Goal: Transaction & Acquisition: Obtain resource

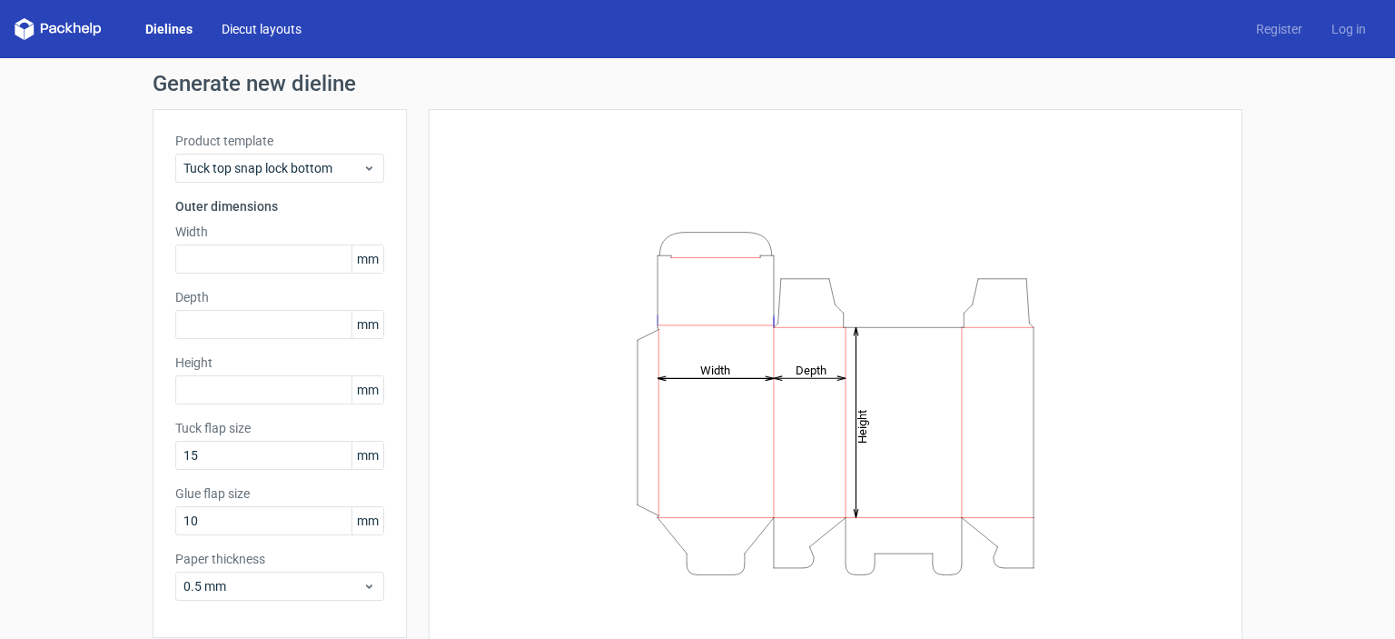
click at [272, 32] on link "Diecut layouts" at bounding box center [261, 29] width 109 height 18
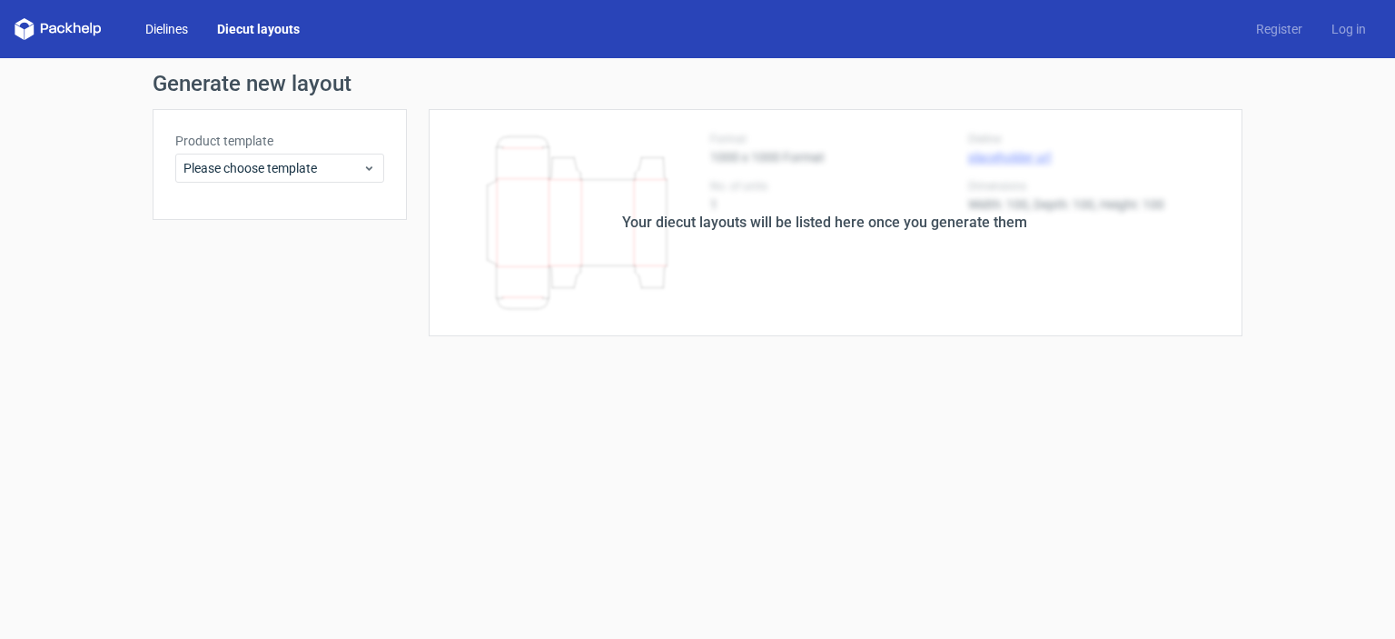
click at [171, 32] on link "Dielines" at bounding box center [167, 29] width 72 height 18
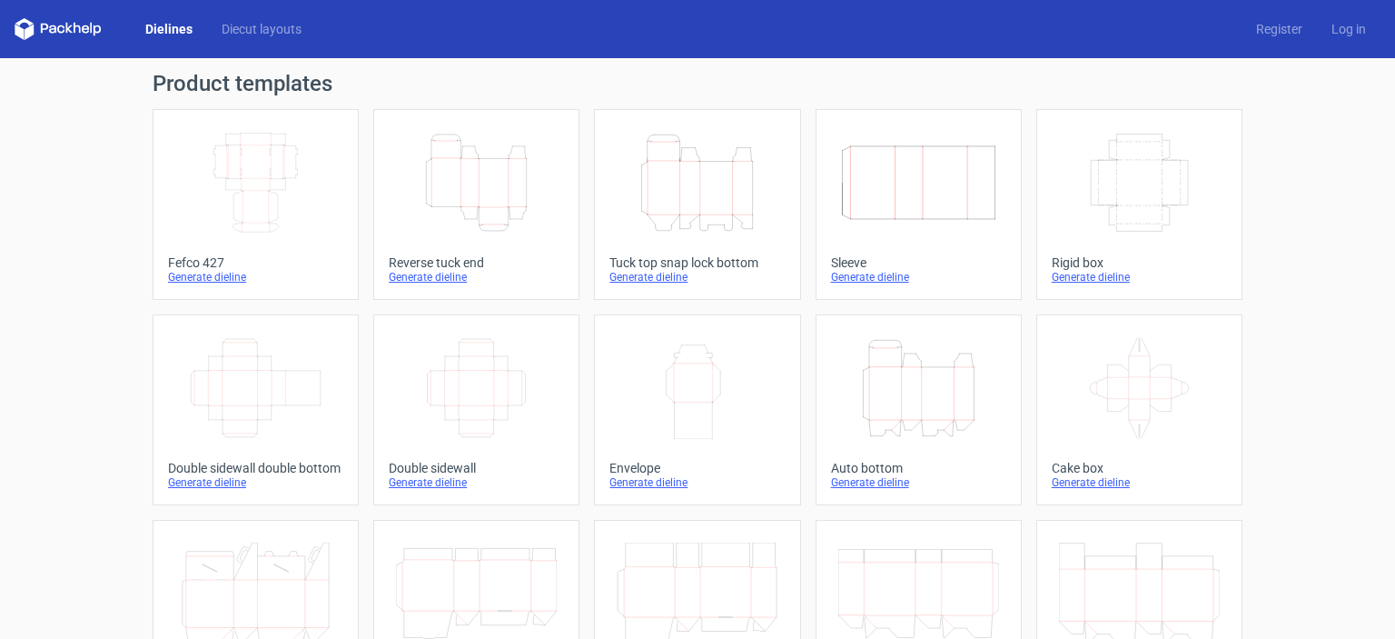
click at [249, 188] on icon "Width Depth Height" at bounding box center [255, 183] width 161 height 102
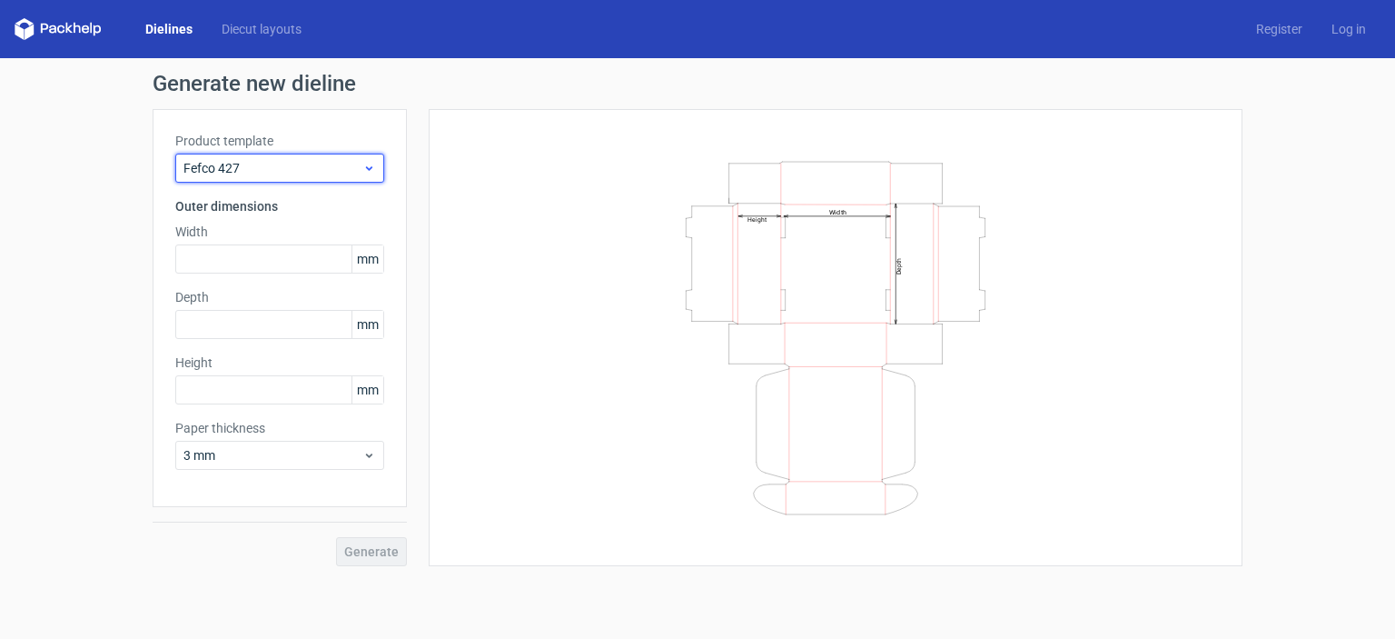
click at [334, 166] on span "Fefco 427" at bounding box center [272, 168] width 179 height 18
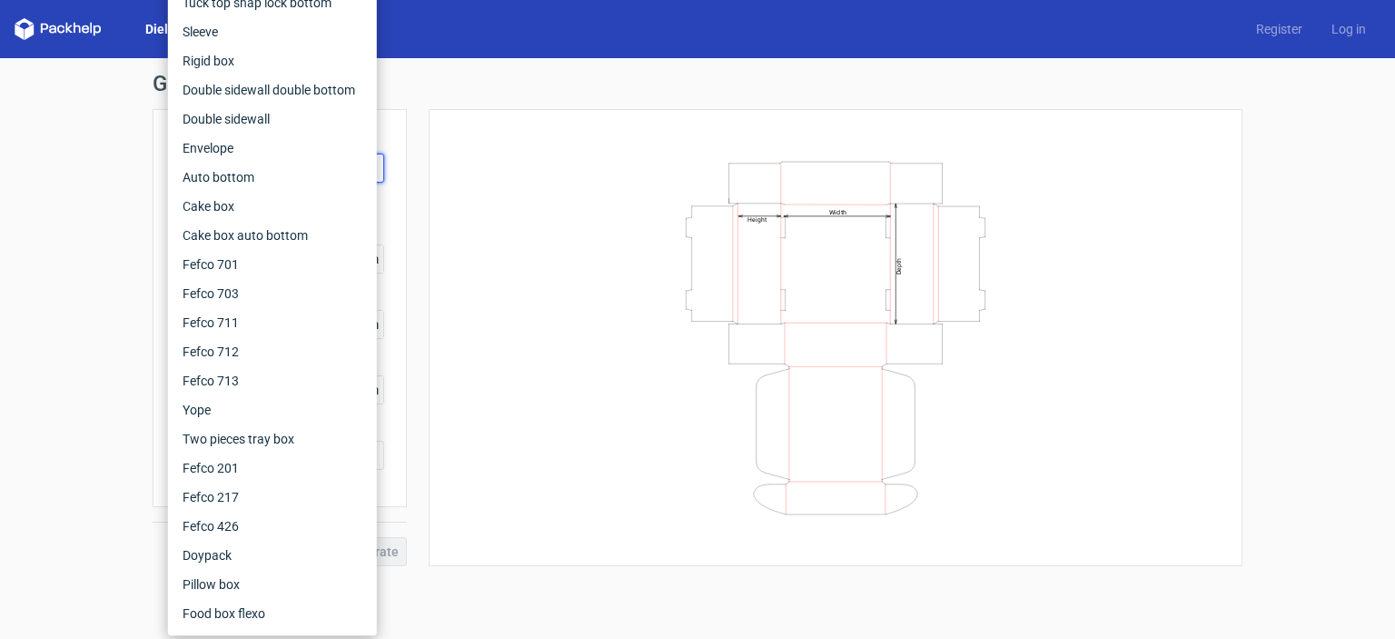
click at [467, 86] on h1 "Generate new dieline" at bounding box center [698, 84] width 1090 height 22
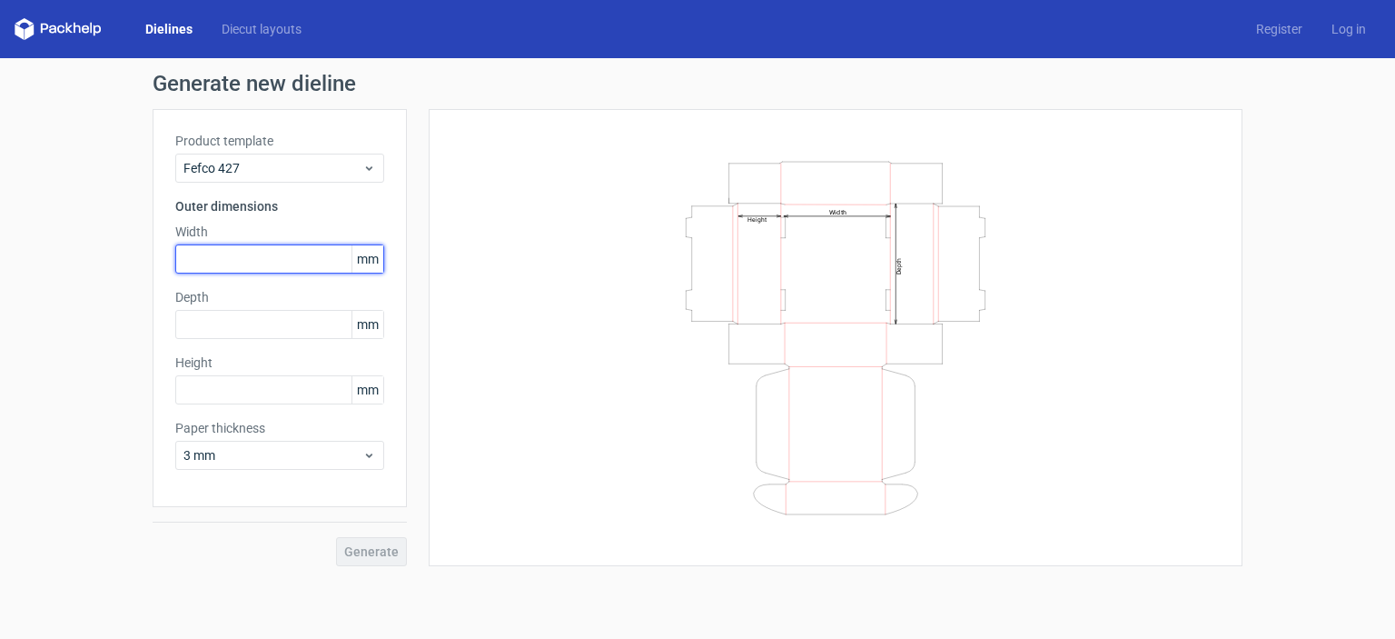
click at [281, 253] on input "text" at bounding box center [279, 258] width 209 height 29
type input "300"
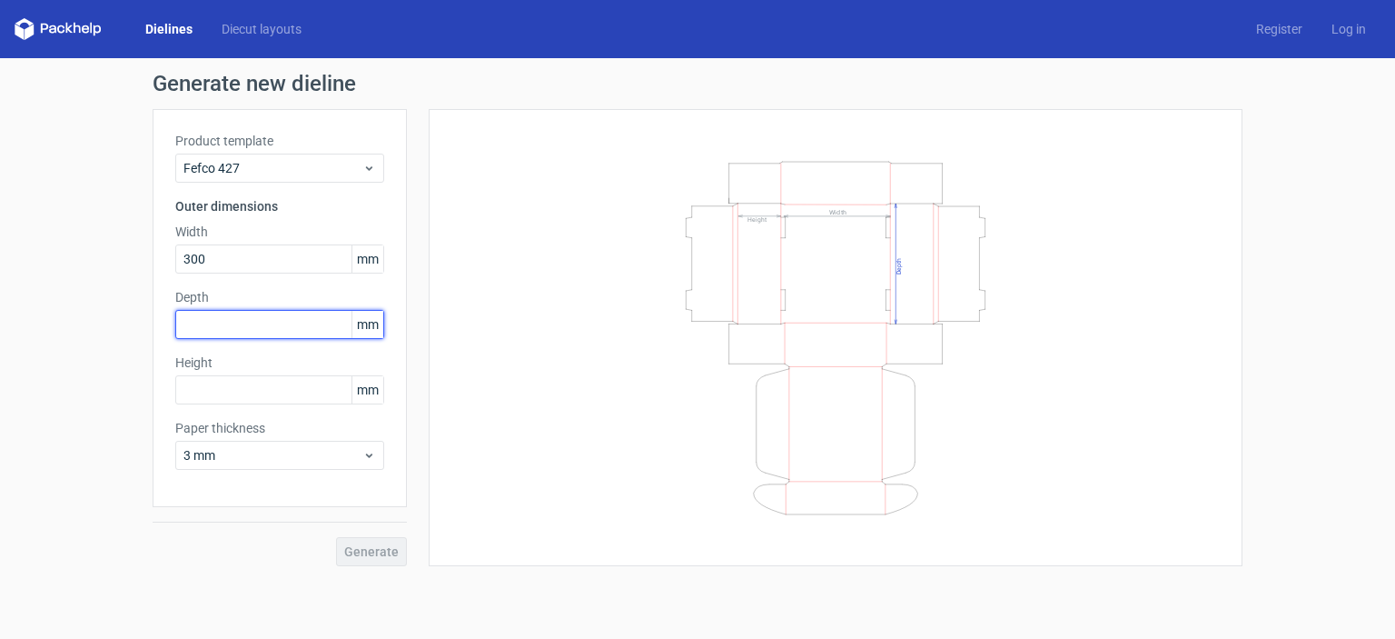
click at [238, 320] on input "text" at bounding box center [279, 324] width 209 height 29
type input "300"
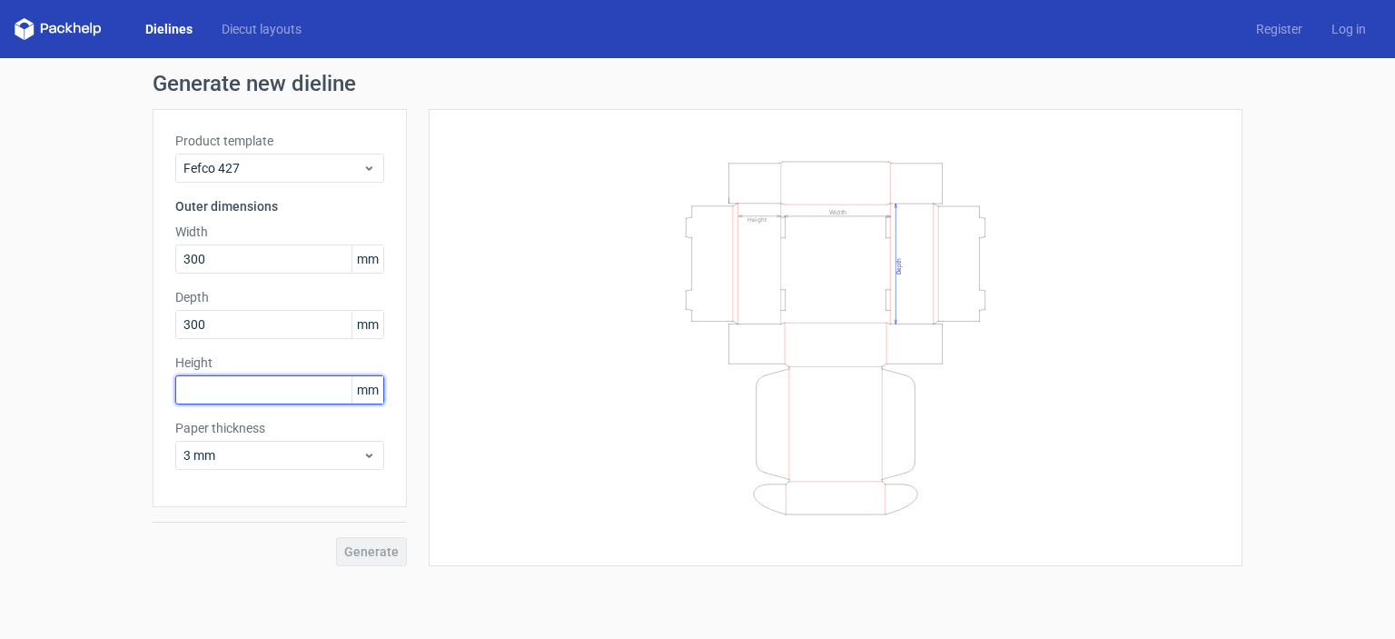
click at [245, 400] on input "text" at bounding box center [279, 389] width 209 height 29
type input "350"
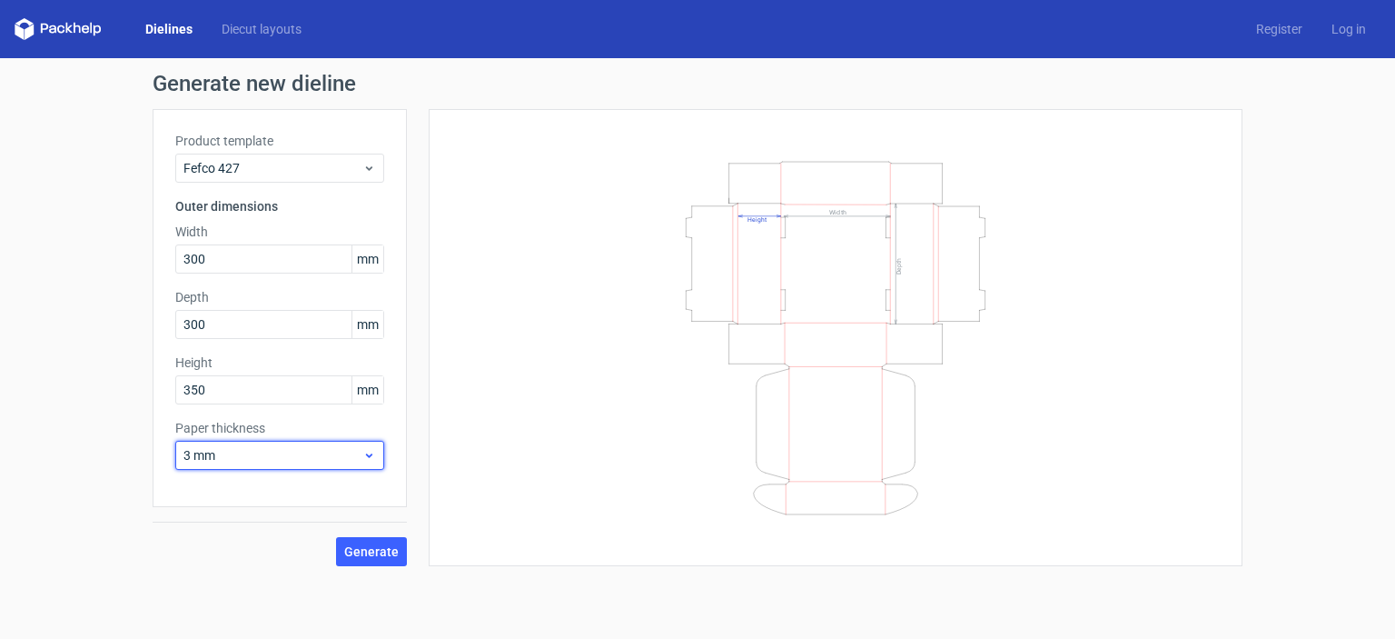
click at [290, 457] on span "3 mm" at bounding box center [272, 455] width 179 height 18
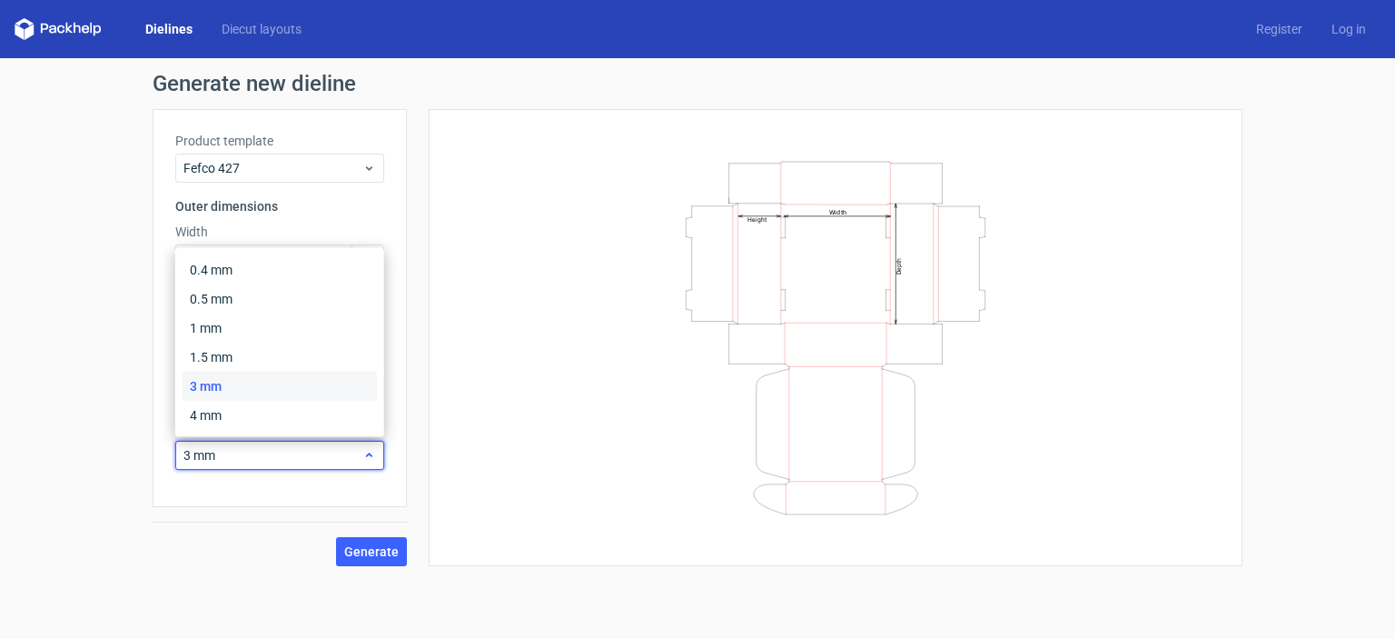
click at [290, 457] on span "3 mm" at bounding box center [272, 455] width 179 height 18
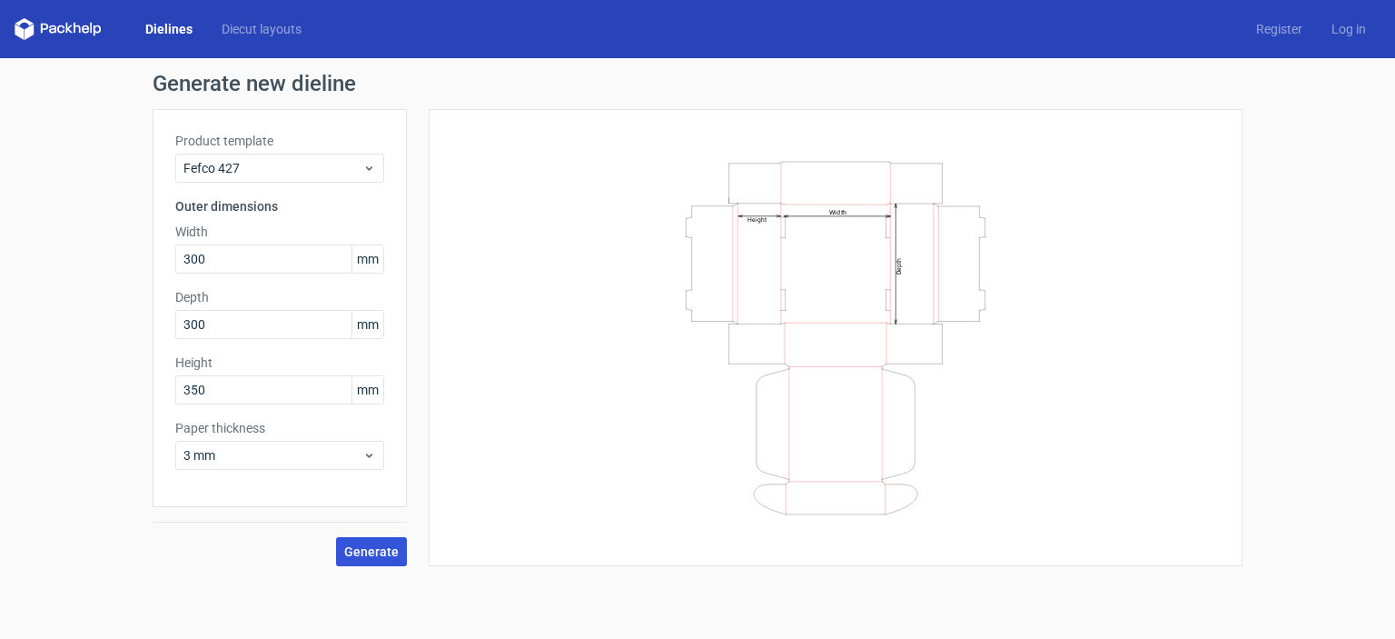
click at [392, 540] on button "Generate" at bounding box center [371, 551] width 71 height 29
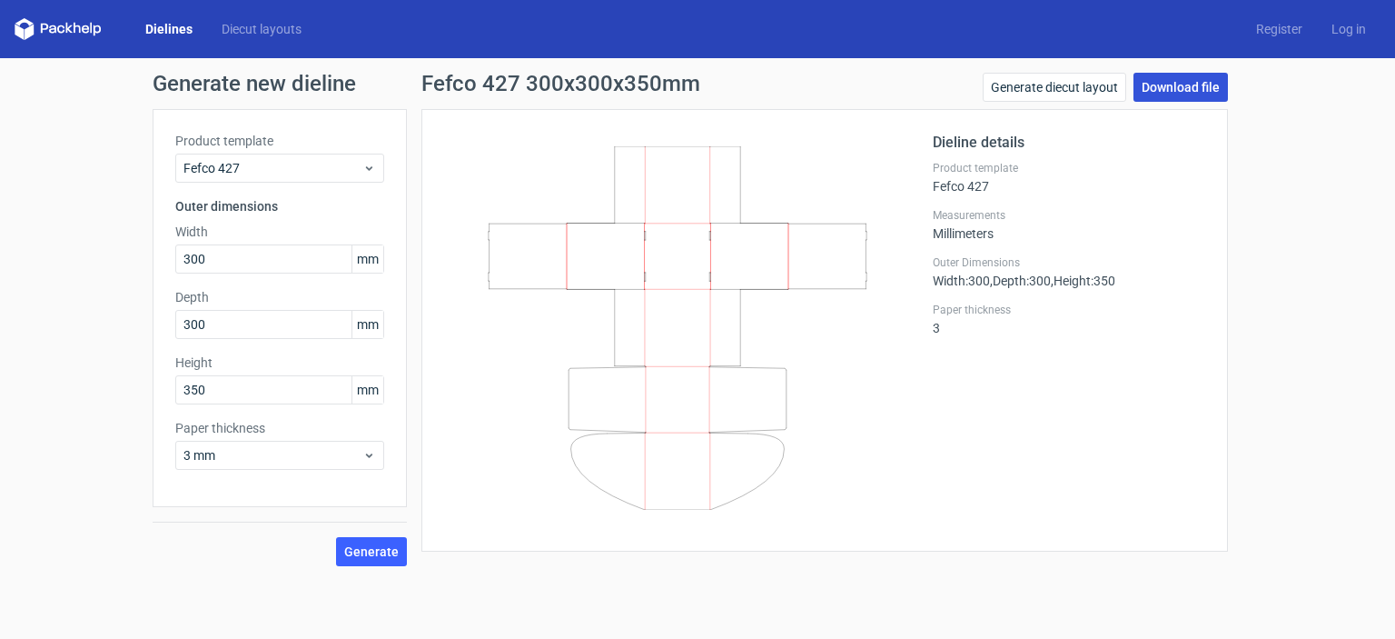
click at [1185, 78] on link "Download file" at bounding box center [1181, 87] width 94 height 29
click at [113, 275] on div "Generate new dieline Product template Fefco 427 Outer dimensions Width 300 mm D…" at bounding box center [697, 319] width 1395 height 522
click at [1161, 83] on link "Download file" at bounding box center [1181, 87] width 94 height 29
click at [972, 471] on div "Dieline details Product template Fefco 427 Measurements Millimeters Outer Dimen…" at bounding box center [1069, 330] width 272 height 397
click at [1084, 92] on link "Generate diecut layout" at bounding box center [1055, 87] width 144 height 29
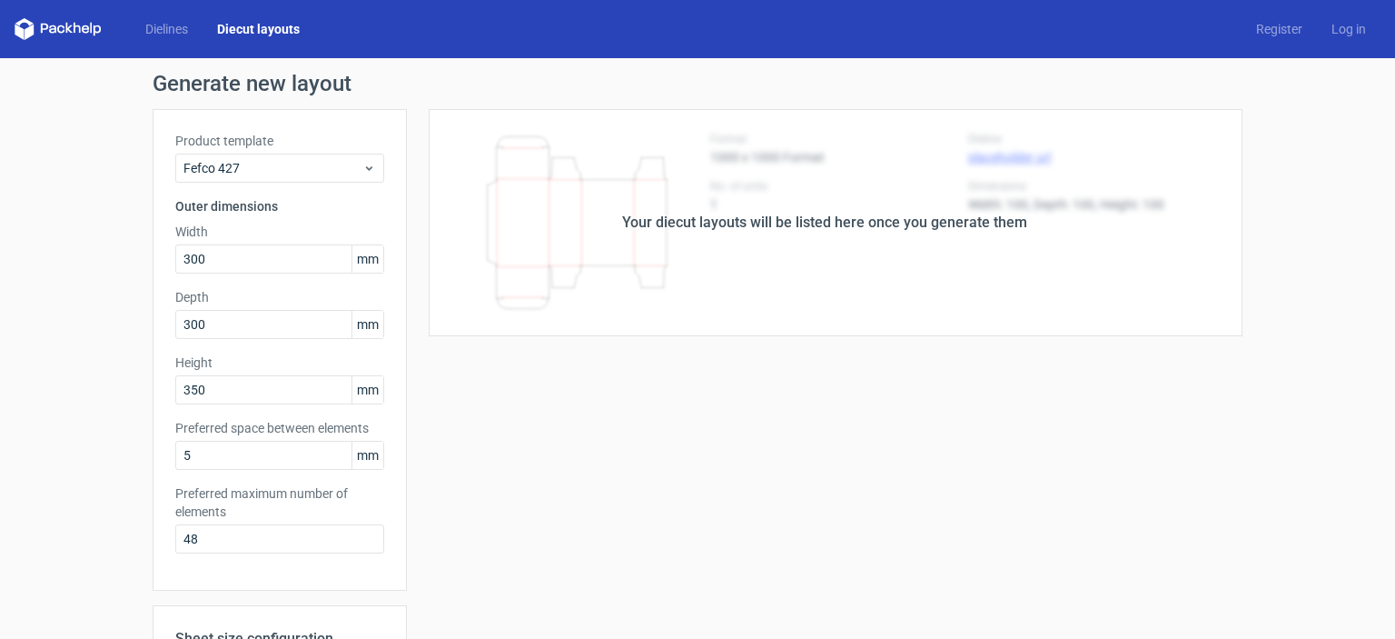
click at [848, 322] on div "Your diecut layouts will be listed here once you generate them" at bounding box center [825, 222] width 836 height 227
click at [710, 187] on div "Your diecut layouts will be listed here once you generate them" at bounding box center [825, 222] width 836 height 227
click at [585, 172] on div "Your diecut layouts will be listed here once you generate them" at bounding box center [825, 222] width 836 height 227
click at [84, 253] on div "Generate new layout Product template Fefco 427 Outer dimensions Width 300 mm De…" at bounding box center [697, 518] width 1395 height 920
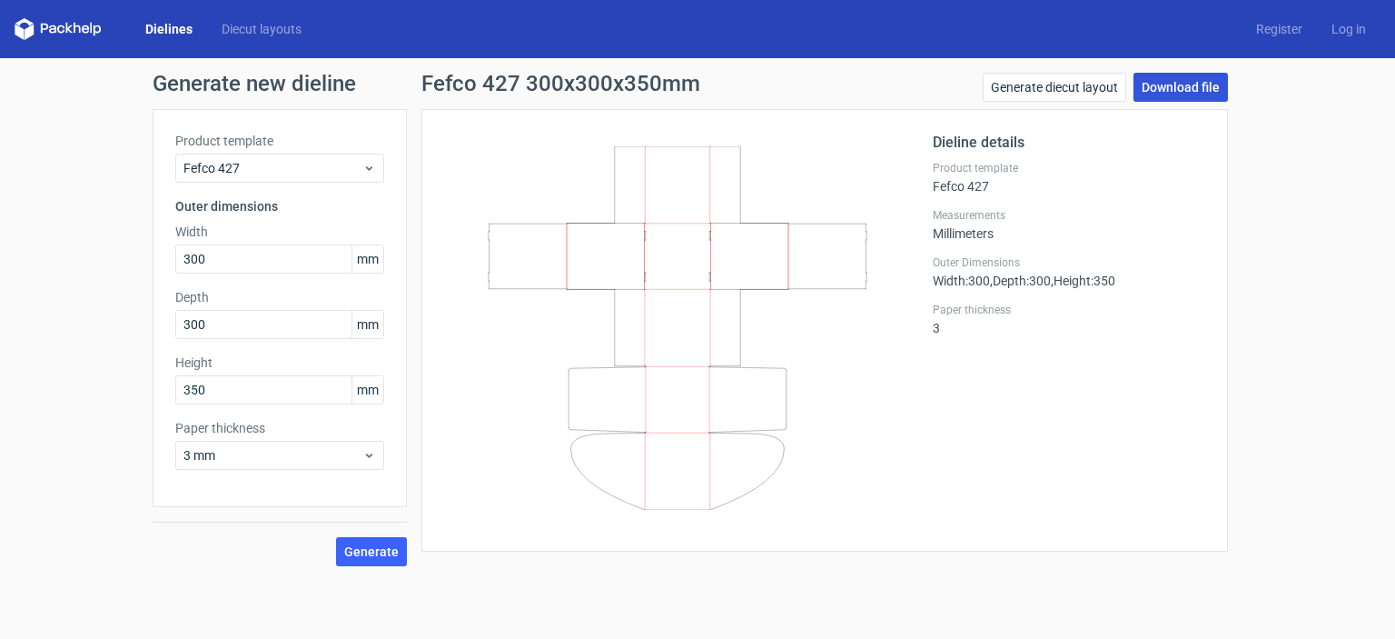
click at [1166, 89] on link "Download file" at bounding box center [1181, 87] width 94 height 29
click at [1346, 27] on link "Log in" at bounding box center [1349, 29] width 64 height 18
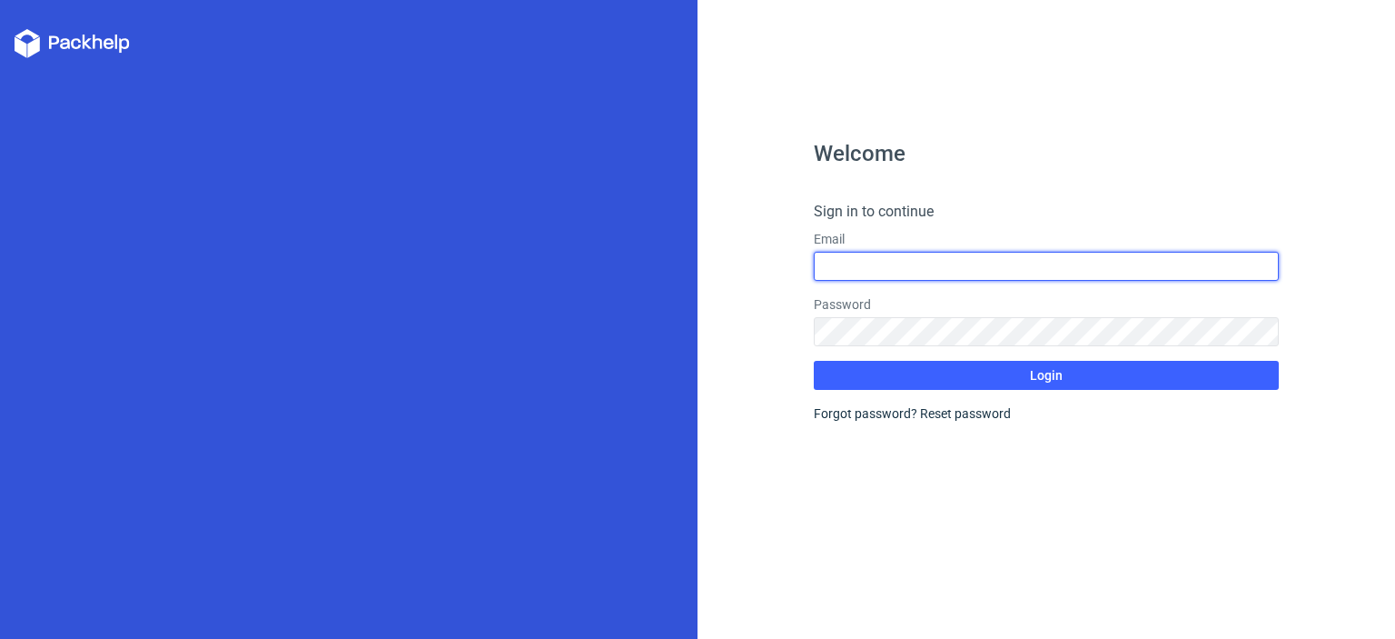
click at [936, 257] on input "text" at bounding box center [1046, 266] width 465 height 29
type input "boshra,[EMAIL_ADDRESS][DOMAIN_NAME]"
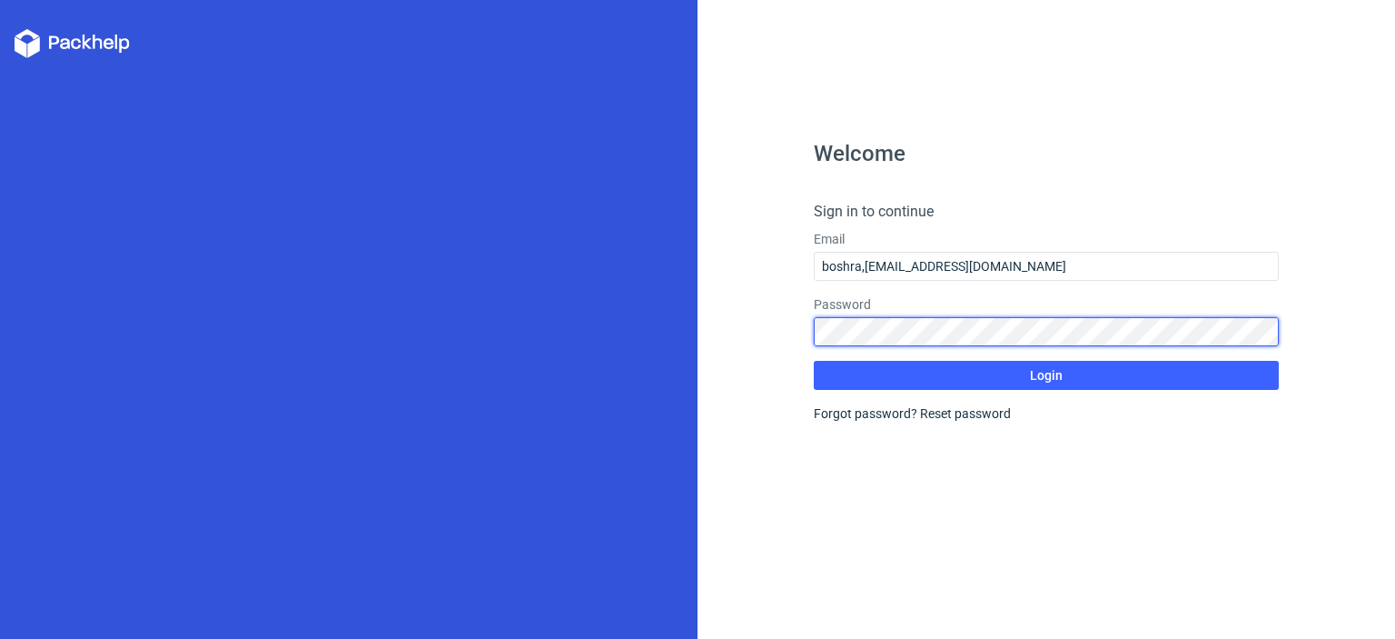
click at [936, 338] on div "Password" at bounding box center [1046, 320] width 465 height 51
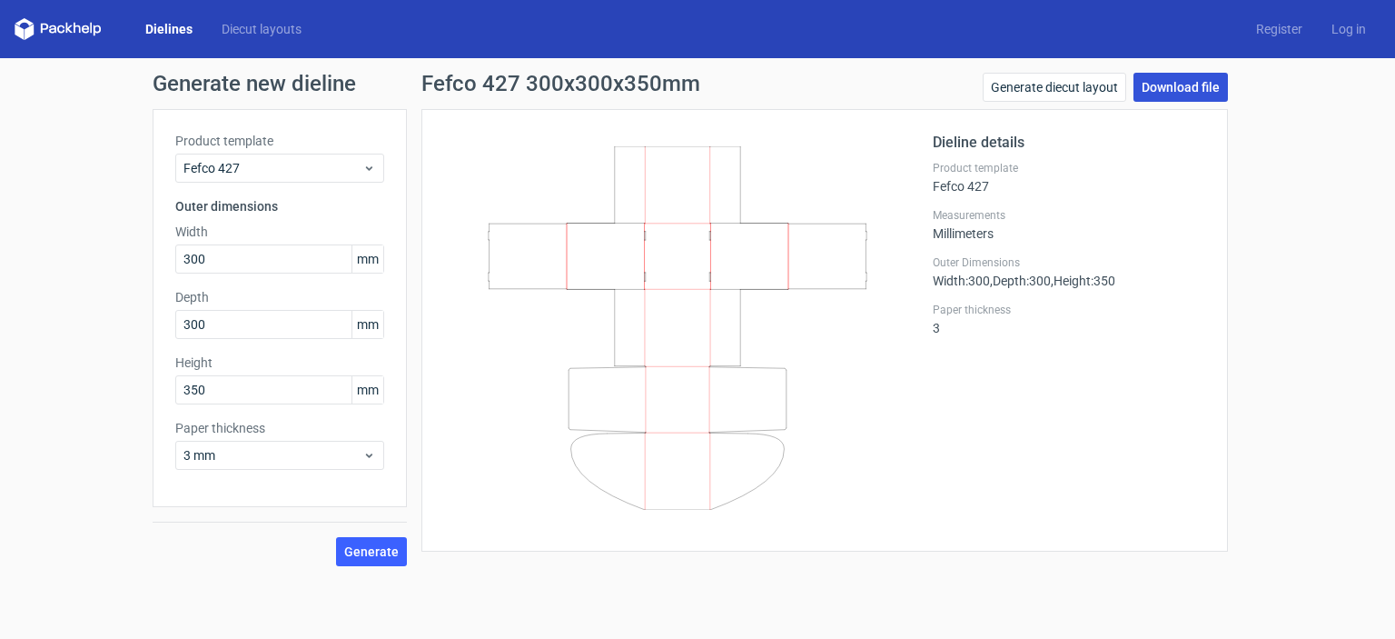
click at [1177, 84] on link "Download file" at bounding box center [1181, 87] width 94 height 29
